Goal: Transaction & Acquisition: Purchase product/service

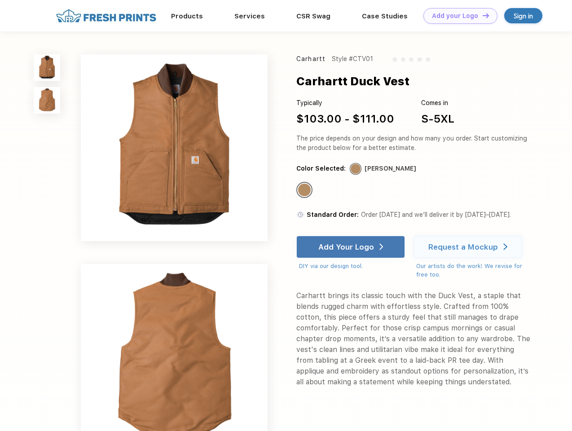
click at [457, 16] on link "Add your Logo Design Tool" at bounding box center [461, 16] width 74 height 16
click at [0, 0] on div "Design Tool" at bounding box center [0, 0] width 0 height 0
click at [482, 15] on link "Add your Logo Design Tool" at bounding box center [461, 16] width 74 height 16
click at [47, 67] on img at bounding box center [47, 67] width 27 height 27
click at [47, 101] on img at bounding box center [47, 100] width 27 height 27
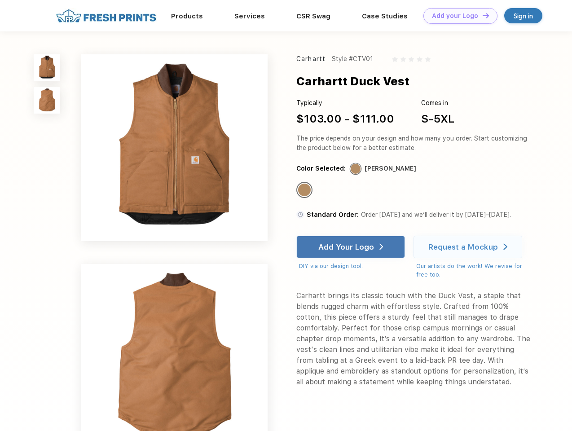
click at [305, 190] on div "Standard Color" at bounding box center [304, 190] width 13 height 13
click at [352, 247] on div "Add Your Logo" at bounding box center [346, 247] width 56 height 9
click at [469, 247] on div "Request a Mockup" at bounding box center [464, 247] width 70 height 9
